Goal: Task Accomplishment & Management: Complete application form

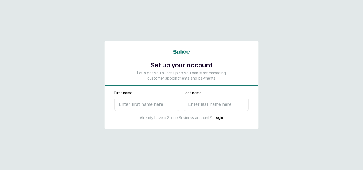
click at [158, 106] on input "First name" at bounding box center [146, 104] width 65 height 13
type input "[PERSON_NAME]"
click at [211, 107] on input "Last name" at bounding box center [216, 104] width 65 height 13
type input "u"
select select "NG"
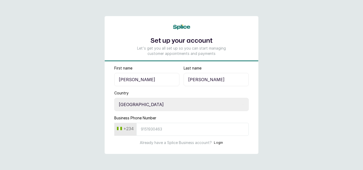
type input "[PERSON_NAME]"
click at [161, 131] on input "Business Phone Number" at bounding box center [192, 129] width 112 height 13
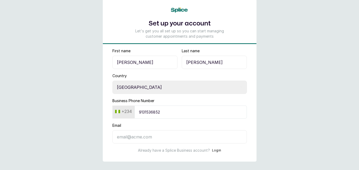
scroll to position [25, 0]
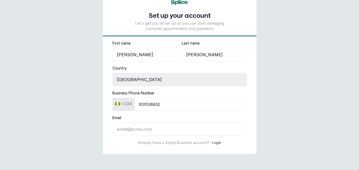
type input "9131536852"
click at [164, 131] on input "Email" at bounding box center [179, 129] width 134 height 13
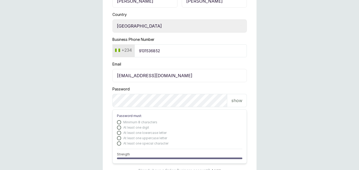
scroll to position [104, 0]
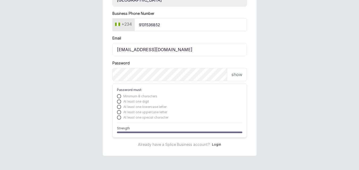
type input "[EMAIL_ADDRESS][DOMAIN_NAME]"
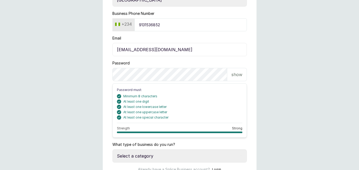
click at [239, 74] on p "show" at bounding box center [236, 74] width 11 height 6
click at [218, 59] on form "First name [PERSON_NAME] Last name [PERSON_NAME] Country Select country [GEOGRA…" at bounding box center [180, 66] width 154 height 211
click at [236, 72] on p "hide" at bounding box center [237, 74] width 8 height 6
click at [217, 59] on form "First name [PERSON_NAME] Last name [PERSON_NAME] Country Select country [GEOGRA…" at bounding box center [180, 66] width 154 height 211
click at [189, 147] on div "What type of business do you run? Select a category I have more than one locati…" at bounding box center [179, 152] width 134 height 21
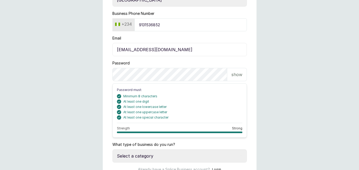
click at [252, 82] on form "First name [PERSON_NAME] Last name [PERSON_NAME] Country Select country [GEOGRA…" at bounding box center [180, 66] width 154 height 211
drag, startPoint x: 247, startPoint y: 58, endPoint x: 258, endPoint y: 78, distance: 22.6
click at [247, 58] on form "First name [PERSON_NAME] Last name [PERSON_NAME] Country Select country [GEOGRA…" at bounding box center [180, 66] width 154 height 211
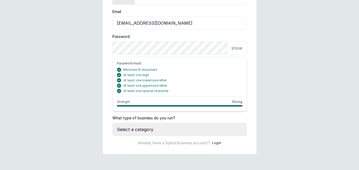
scroll to position [131, 0]
click at [156, 129] on select "Select a category I have more than one location I manage a team of beauty profe…" at bounding box center [179, 129] width 134 height 13
click at [174, 127] on select "Select a category I have more than one location I manage a team of beauty profe…" at bounding box center [179, 129] width 134 height 13
click at [112, 123] on select "Select a category I have more than one location I manage a team of beauty profe…" at bounding box center [179, 129] width 134 height 13
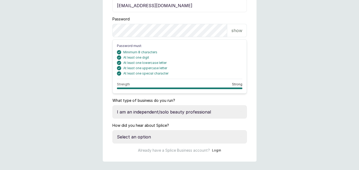
scroll to position [156, 0]
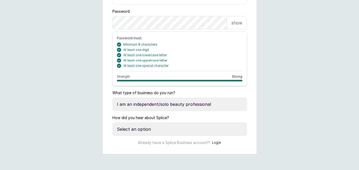
click at [206, 103] on select "Select a category I have more than one location I manage a team of beauty profe…" at bounding box center [179, 104] width 134 height 13
click at [112, 98] on select "Select a category I have more than one location I manage a team of beauty profe…" at bounding box center [179, 104] width 134 height 13
click at [194, 104] on select "Select a category I have more than one location I manage a team of beauty profe…" at bounding box center [179, 104] width 134 height 13
click at [112, 98] on select "Select a category I have more than one location I manage a team of beauty profe…" at bounding box center [179, 104] width 134 height 13
click at [200, 104] on select "Select a category I have more than one location I manage a team of beauty profe…" at bounding box center [179, 104] width 134 height 13
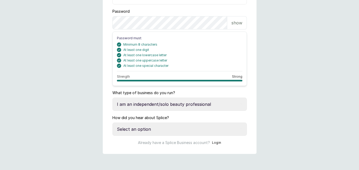
click at [112, 98] on select "Select a category I have more than one location I manage a team of beauty profe…" at bounding box center [179, 104] width 134 height 13
click at [196, 104] on select "Select a category I have more than one location I manage a team of beauty profe…" at bounding box center [179, 104] width 134 height 13
select select "more_than_one_location"
click at [112, 98] on select "Select a category I have more than one location I manage a team of beauty profe…" at bounding box center [179, 104] width 134 height 13
click at [154, 130] on select "Select an option Google search Instagram Facebook LinkedIn Splice Blog I was re…" at bounding box center [179, 129] width 134 height 13
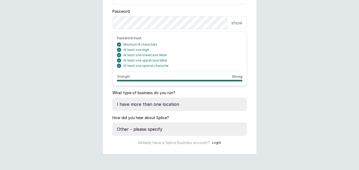
click at [112, 123] on select "Select an option Google search Instagram Facebook LinkedIn Splice Blog I was re…" at bounding box center [179, 129] width 134 height 13
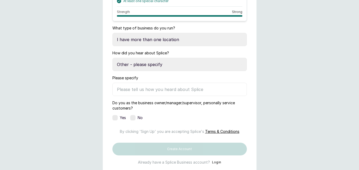
scroll to position [209, 0]
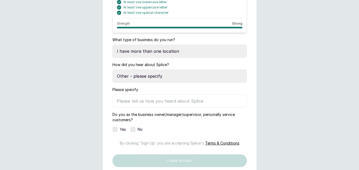
click at [163, 76] on select "Select an option Google search Instagram Facebook LinkedIn Splice Blog I was re…" at bounding box center [179, 76] width 134 height 13
select select "referred_by_beauty_business_owner"
click at [112, 70] on select "Select an option Google search Instagram Facebook LinkedIn Splice Blog I was re…" at bounding box center [179, 76] width 134 height 13
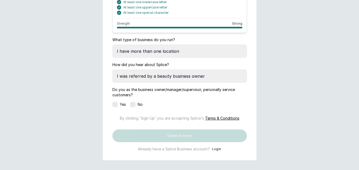
click at [116, 105] on label at bounding box center [114, 104] width 5 height 5
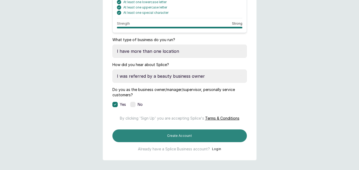
click at [219, 142] on button "Create Account" at bounding box center [179, 136] width 134 height 13
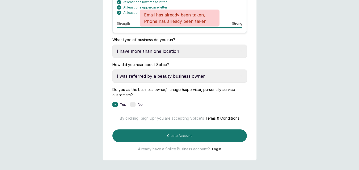
click at [245, 47] on select "Select a category I have more than one location I manage a team of beauty profe…" at bounding box center [179, 51] width 134 height 13
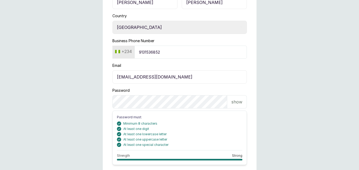
scroll to position [75, 0]
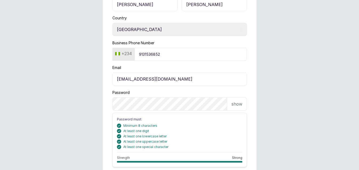
click at [184, 78] on input "[EMAIL_ADDRESS][DOMAIN_NAME]" at bounding box center [179, 79] width 134 height 13
type input "w"
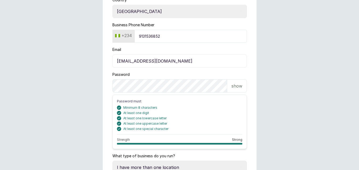
scroll to position [101, 0]
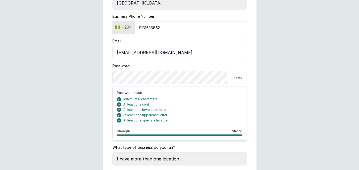
type input "[EMAIL_ADDRESS][DOMAIN_NAME]"
click at [241, 79] on p "show" at bounding box center [236, 77] width 11 height 6
click at [241, 79] on p "hide" at bounding box center [237, 77] width 8 height 6
click at [168, 28] on input "9131536852" at bounding box center [190, 27] width 112 height 13
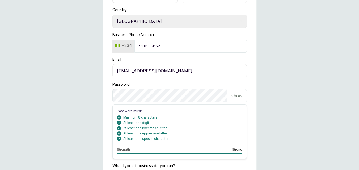
scroll to position [75, 0]
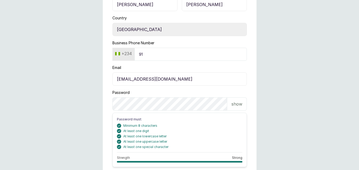
type input "9"
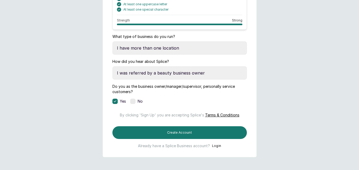
scroll to position [234, 0]
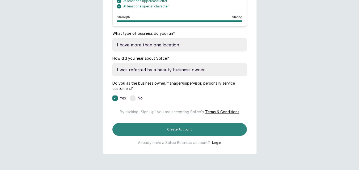
type input "8023583540"
click at [188, 130] on button "Create Account" at bounding box center [179, 129] width 134 height 13
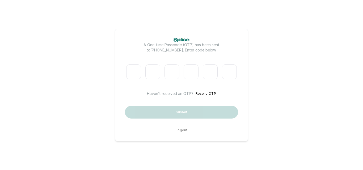
click at [183, 129] on button "Logout" at bounding box center [182, 130] width 12 height 4
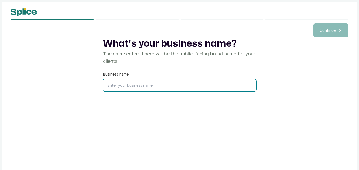
click at [138, 87] on input "text" at bounding box center [179, 85] width 153 height 12
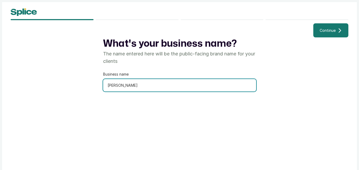
type input "Laura Spa"
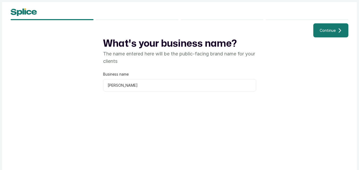
click at [328, 31] on span "Continue" at bounding box center [327, 31] width 16 height 6
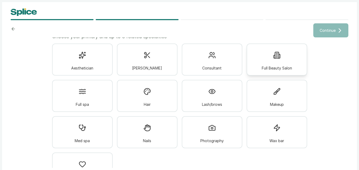
scroll to position [34, 0]
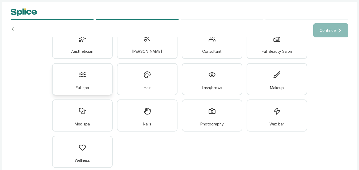
click at [84, 85] on span "Full spa" at bounding box center [82, 88] width 13 height 6
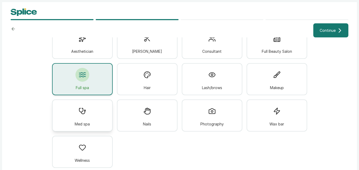
click at [89, 112] on div "Med spa" at bounding box center [82, 116] width 61 height 32
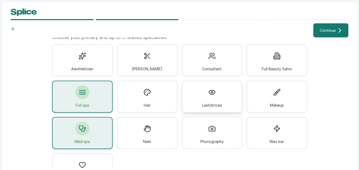
scroll to position [7, 0]
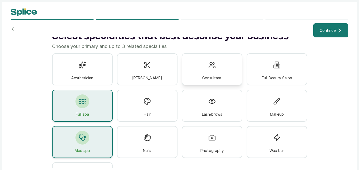
click at [207, 75] on div "Consultant" at bounding box center [212, 69] width 61 height 32
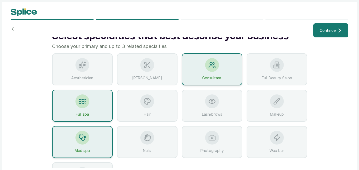
click at [275, 81] on span "Full Beauty Salon" at bounding box center [277, 78] width 30 height 6
drag, startPoint x: 273, startPoint y: 102, endPoint x: 223, endPoint y: 115, distance: 51.5
click at [273, 103] on icon at bounding box center [276, 101] width 7 height 7
click at [195, 115] on div "Lash/brows" at bounding box center [212, 106] width 61 height 32
click at [140, 114] on div "Hair" at bounding box center [147, 106] width 61 height 32
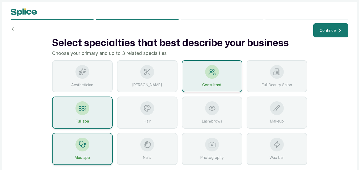
scroll to position [0, 0]
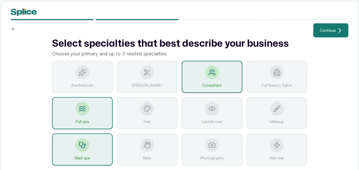
click at [144, 75] on circle at bounding box center [145, 75] width 2 height 2
click at [88, 122] on div "Full spa" at bounding box center [82, 113] width 61 height 32
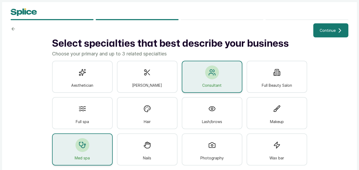
click at [88, 145] on div "Med spa" at bounding box center [82, 150] width 61 height 32
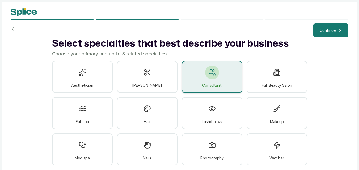
click at [220, 80] on div "Consultant" at bounding box center [212, 77] width 61 height 32
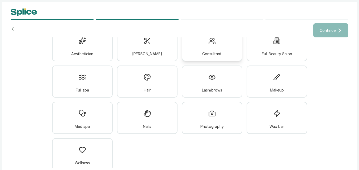
scroll to position [34, 0]
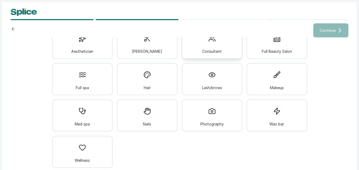
click at [216, 48] on div "Consultant" at bounding box center [212, 43] width 61 height 32
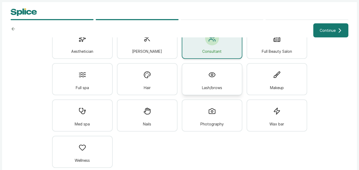
click at [220, 74] on div "Lash/brows" at bounding box center [212, 79] width 61 height 32
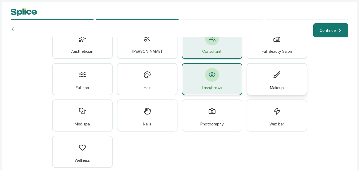
click at [284, 75] on div "Makeup" at bounding box center [276, 79] width 61 height 32
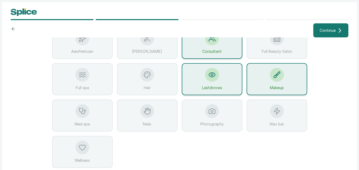
click at [277, 54] on span "Full Beauty Salon" at bounding box center [277, 52] width 30 height 6
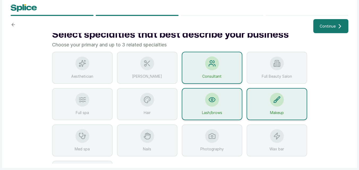
scroll to position [0, 0]
